Goal: Transaction & Acquisition: Subscribe to service/newsletter

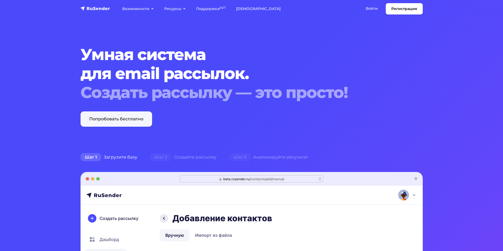
click at [135, 119] on link "Попробовать бесплатно" at bounding box center [116, 119] width 72 height 15
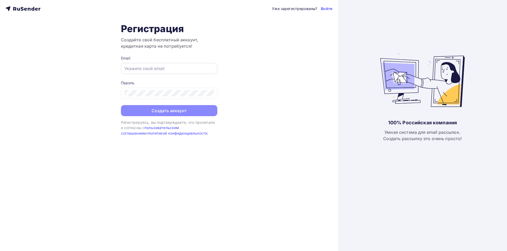
click at [192, 70] on input "text" at bounding box center [168, 68] width 89 height 6
paste input "partner@neoved.io"
type input "partner@neoved.io"
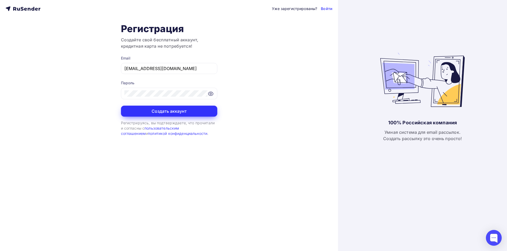
click at [168, 109] on button "Создать аккаунт" at bounding box center [169, 111] width 96 height 11
